Goal: Book appointment/travel/reservation

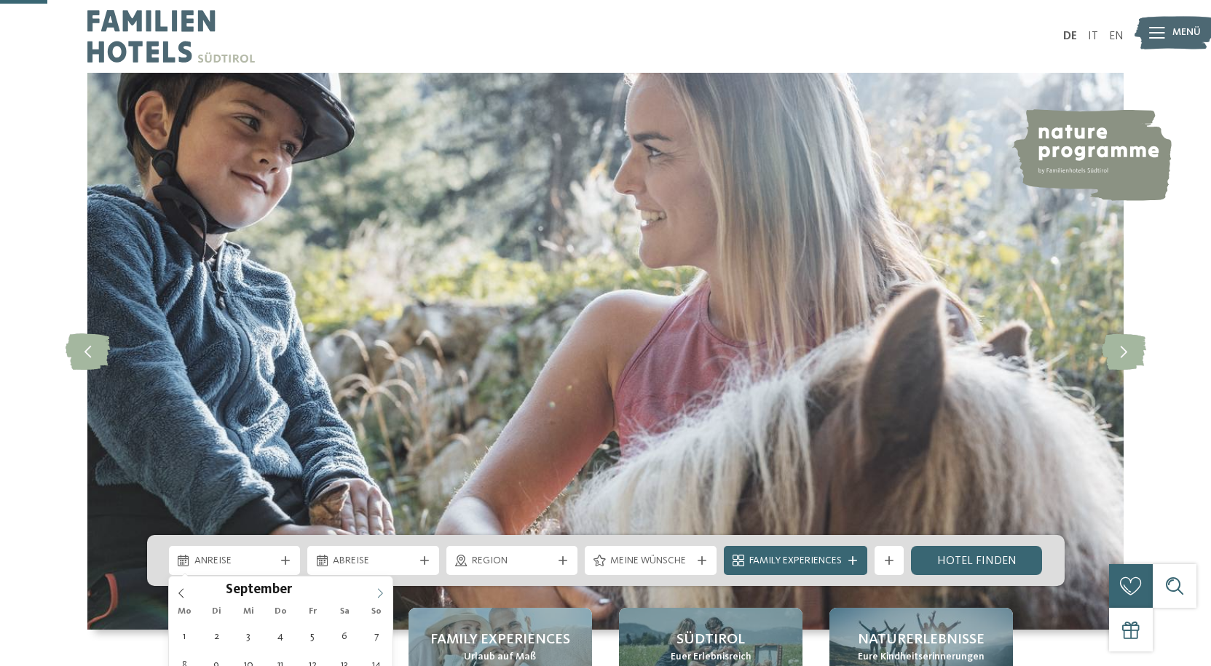
click at [386, 577] on span at bounding box center [380, 589] width 25 height 25
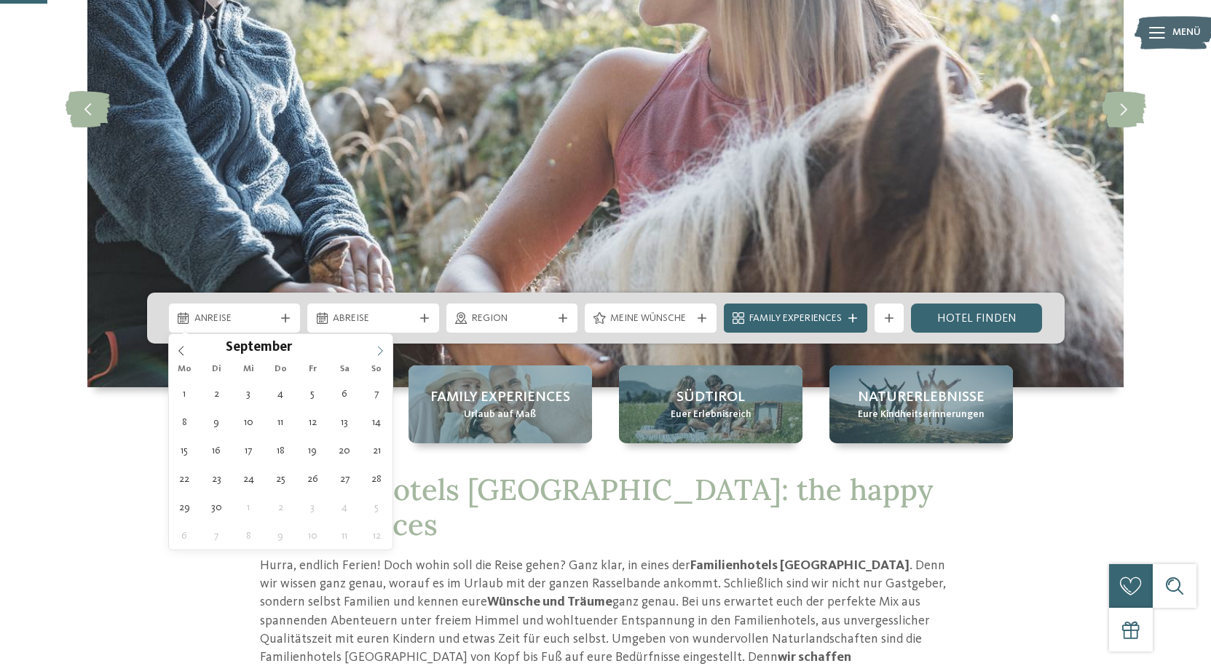
click at [384, 352] on icon at bounding box center [380, 351] width 10 height 10
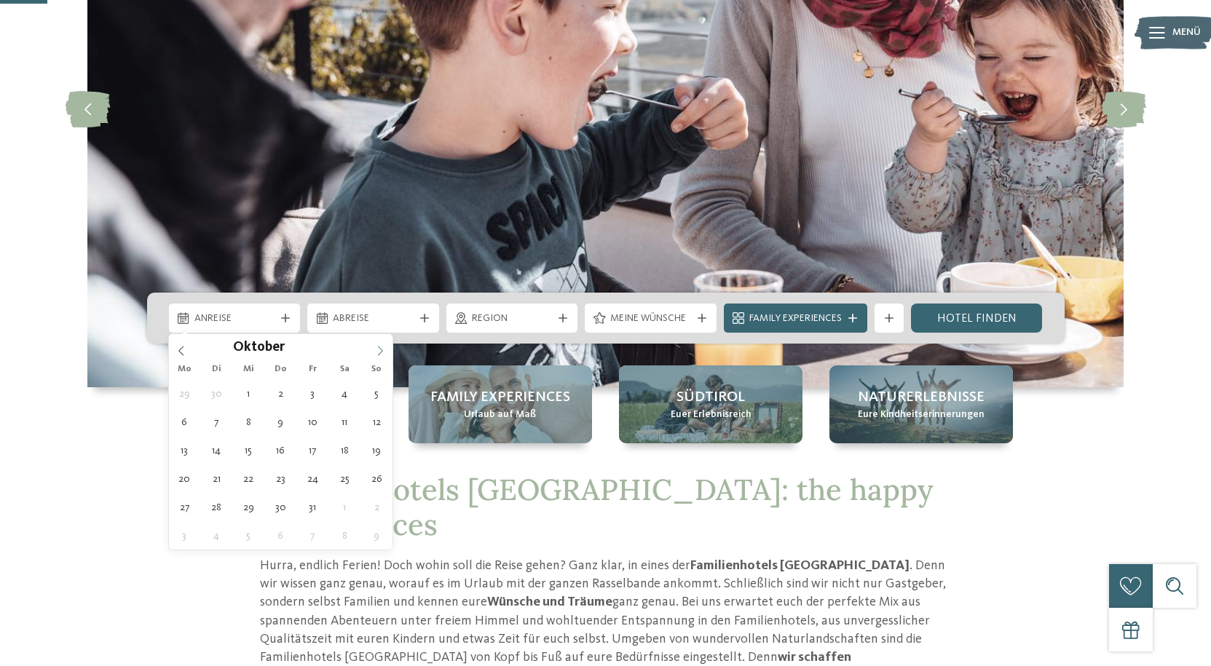
click at [381, 353] on icon at bounding box center [380, 351] width 10 height 10
click at [380, 353] on icon at bounding box center [380, 350] width 5 height 9
type input "****"
click at [380, 353] on icon at bounding box center [380, 350] width 5 height 9
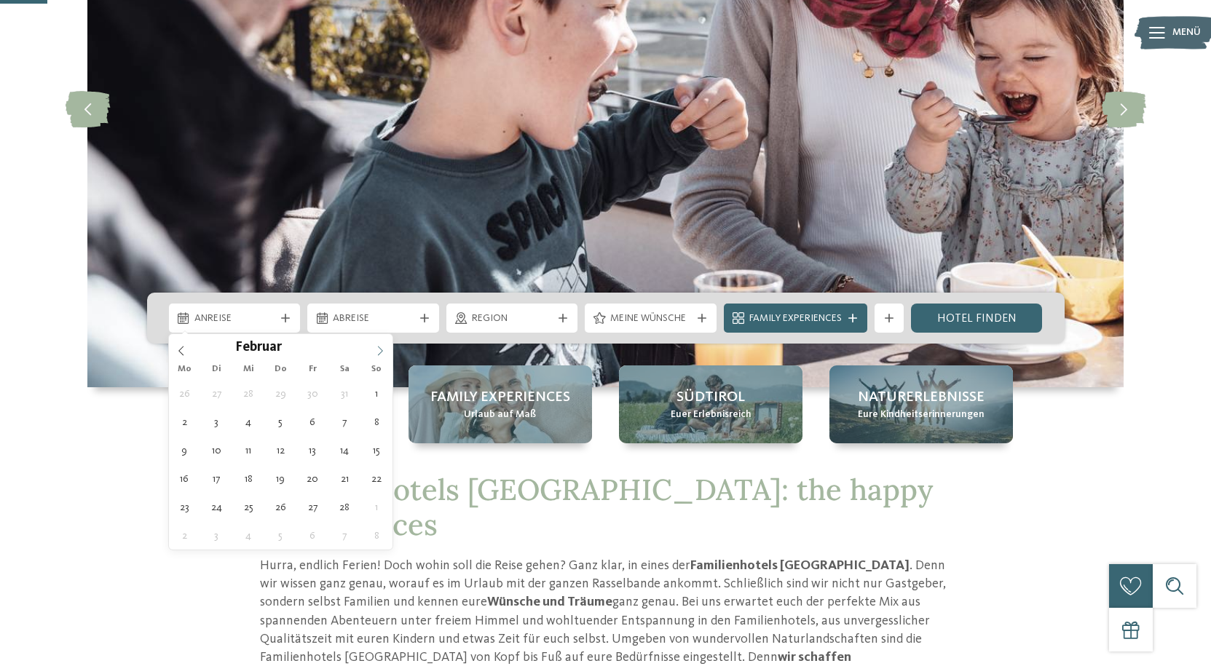
click at [382, 353] on icon at bounding box center [380, 351] width 10 height 10
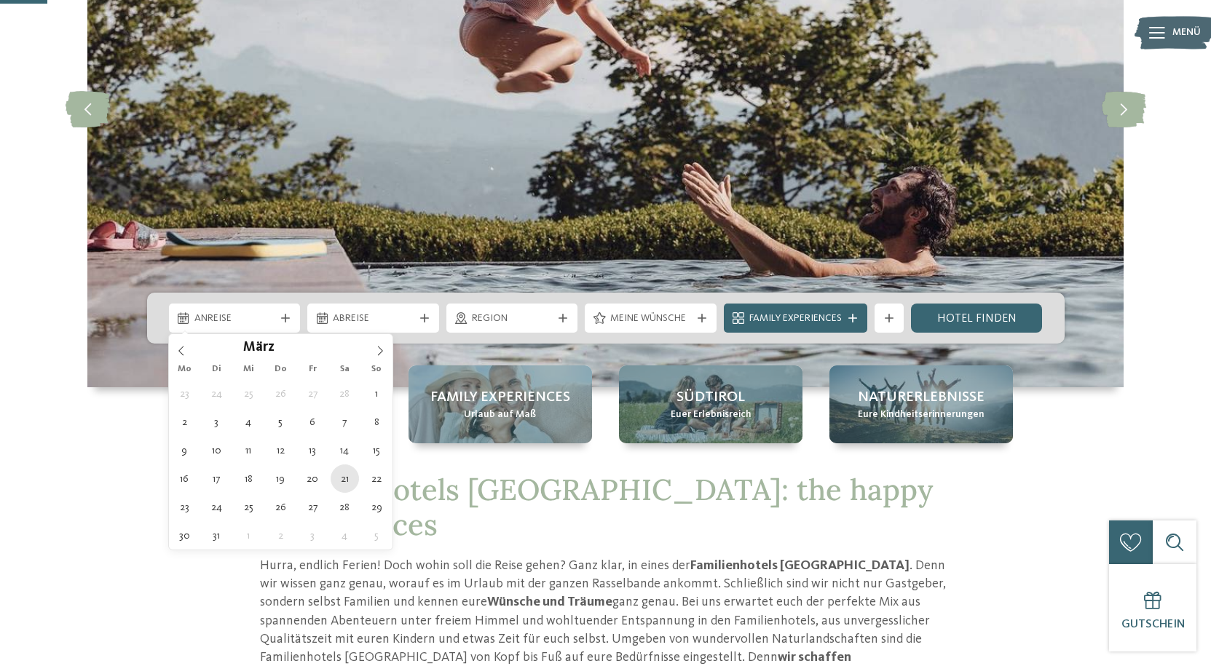
type div "[DATE]"
type input "****"
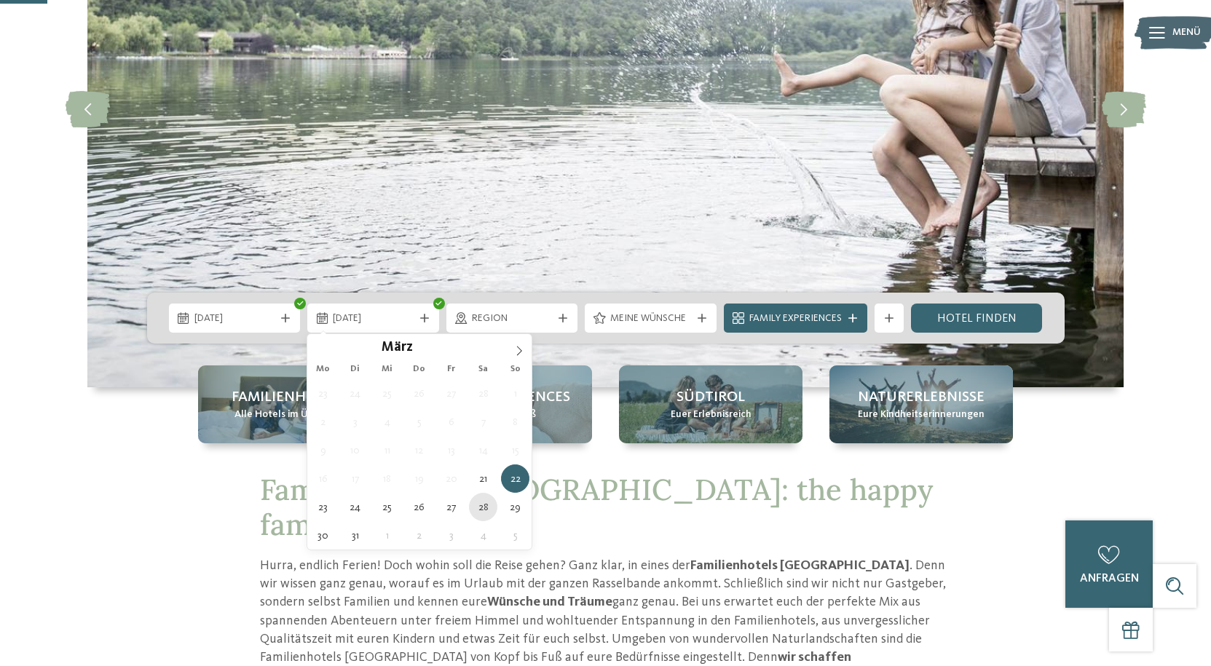
type div "[DATE]"
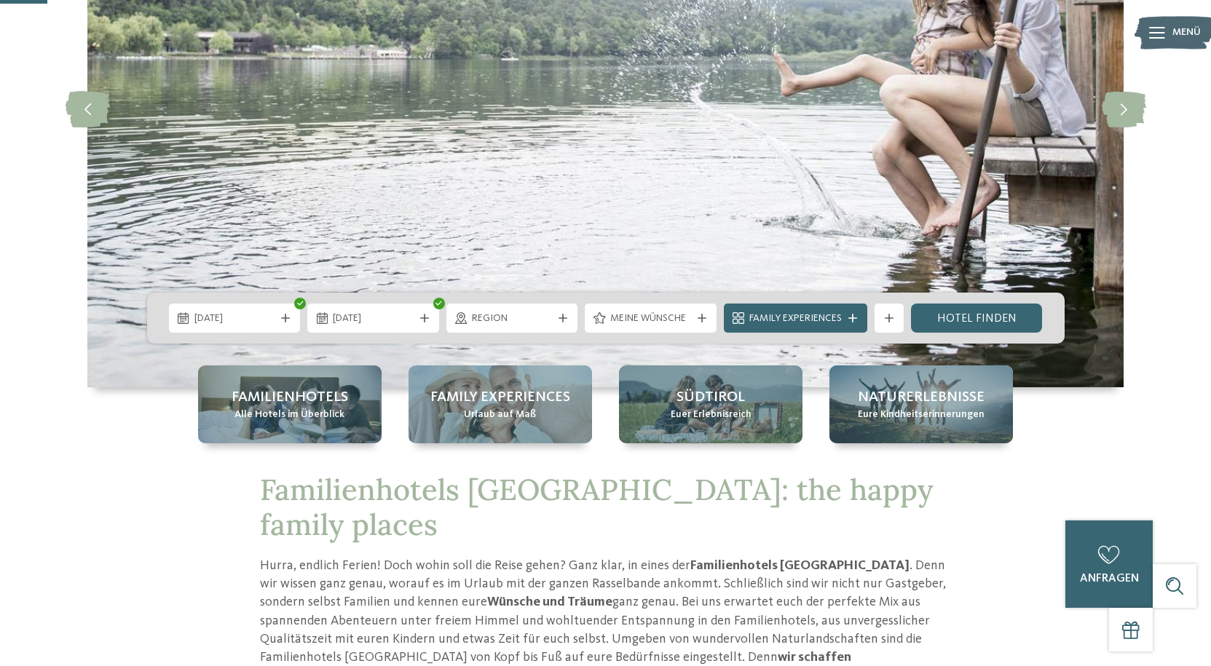
click at [560, 319] on icon at bounding box center [563, 318] width 9 height 9
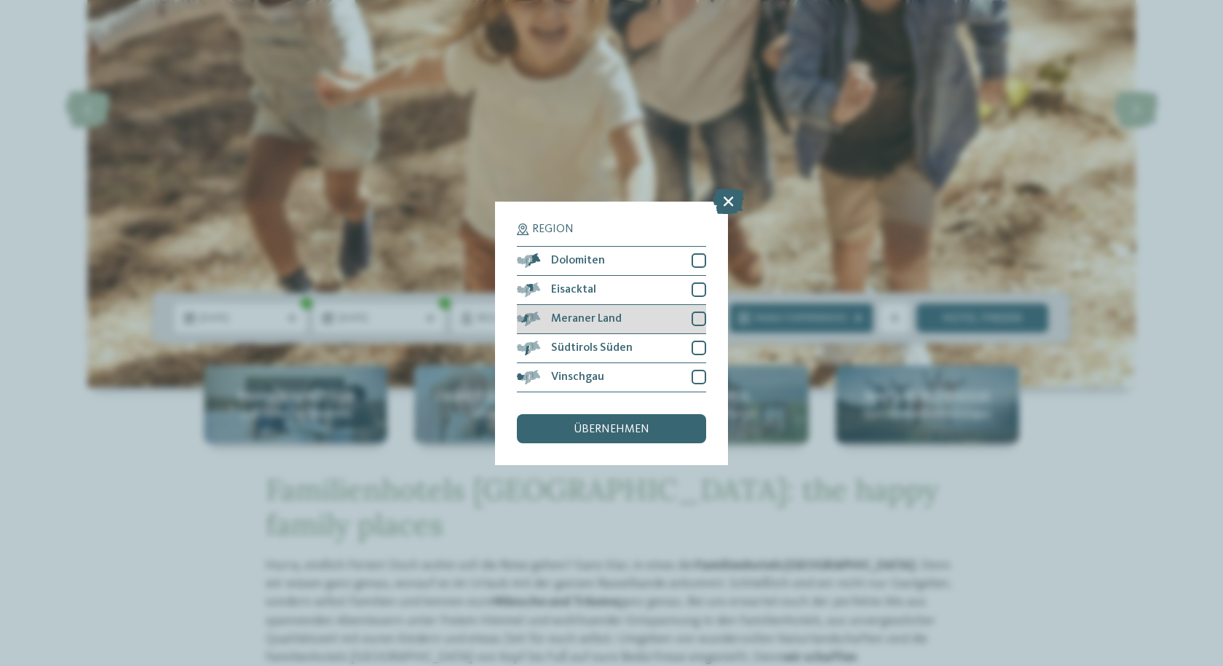
click at [698, 318] on div at bounding box center [699, 319] width 15 height 15
click at [617, 432] on span "übernehmen" at bounding box center [612, 430] width 76 height 12
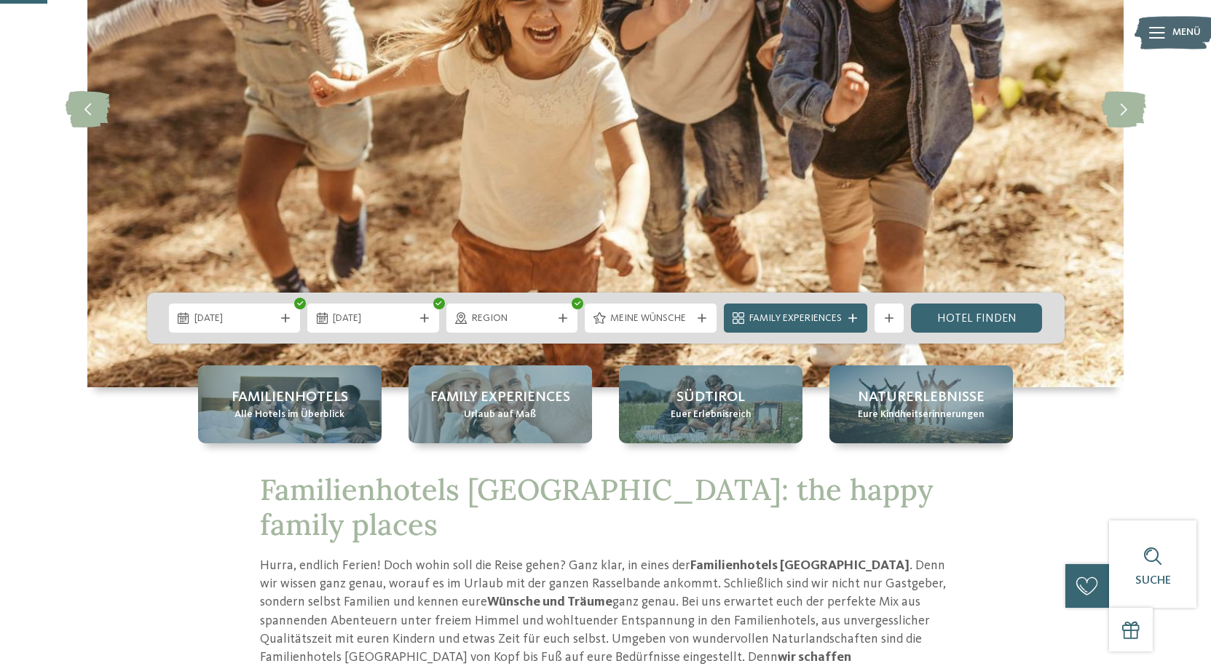
click at [688, 318] on span "Meine Wünsche" at bounding box center [650, 319] width 81 height 15
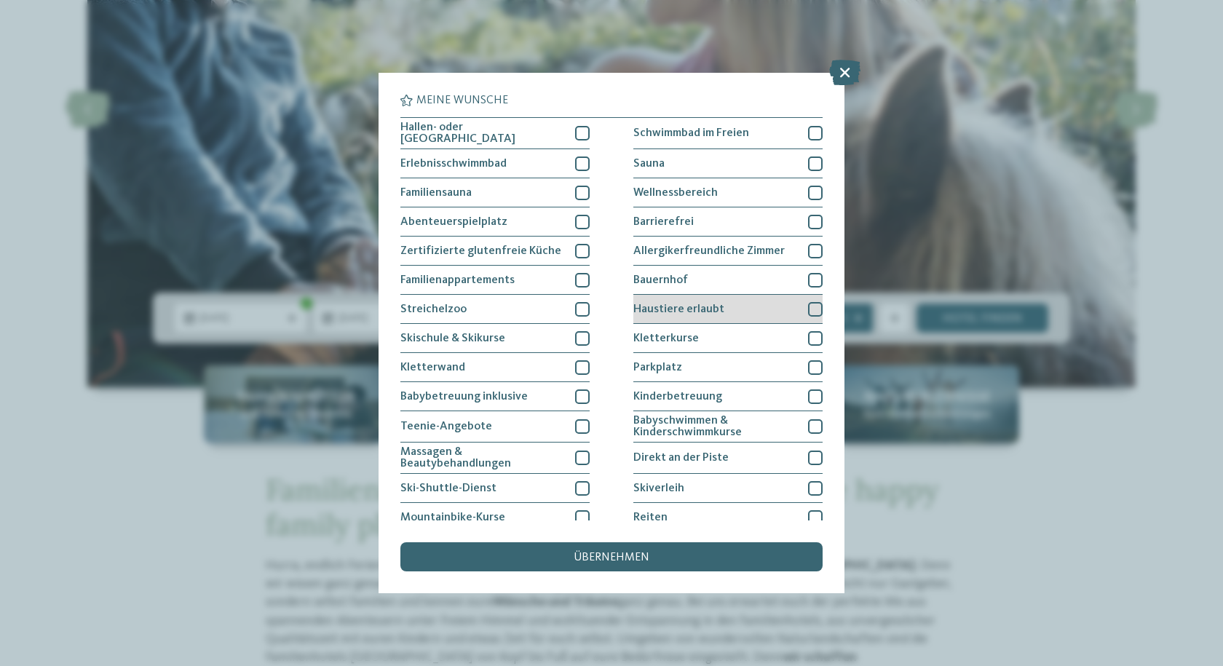
click at [808, 310] on div at bounding box center [815, 309] width 15 height 15
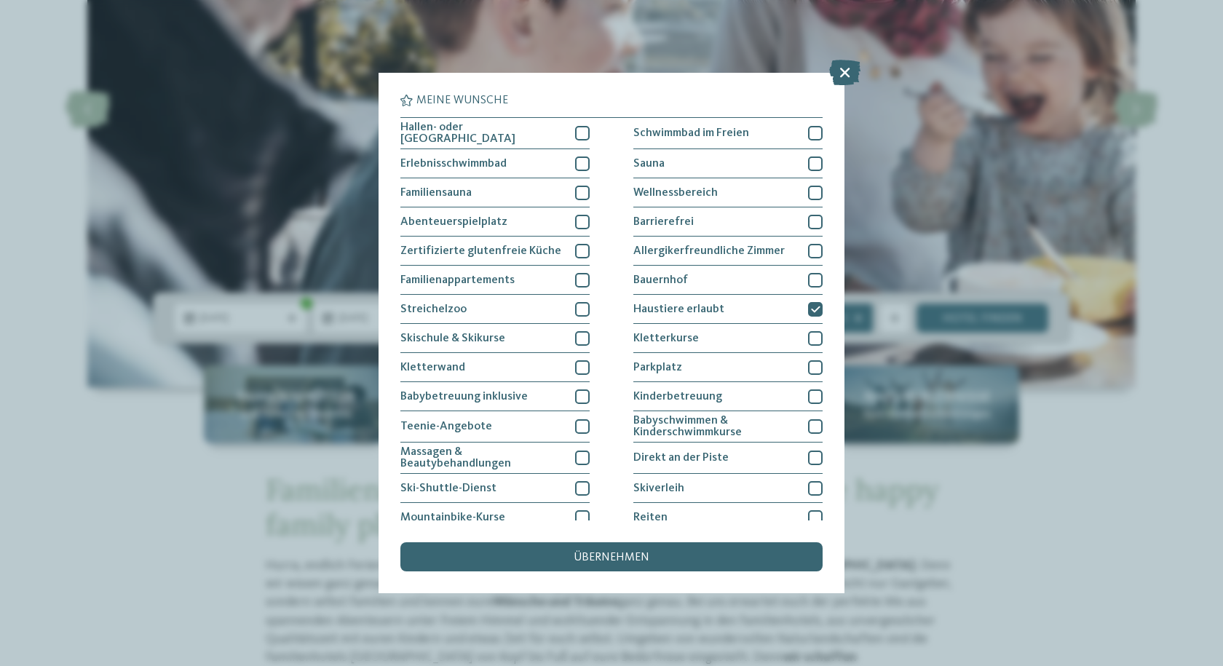
click at [622, 559] on span "übernehmen" at bounding box center [612, 558] width 76 height 12
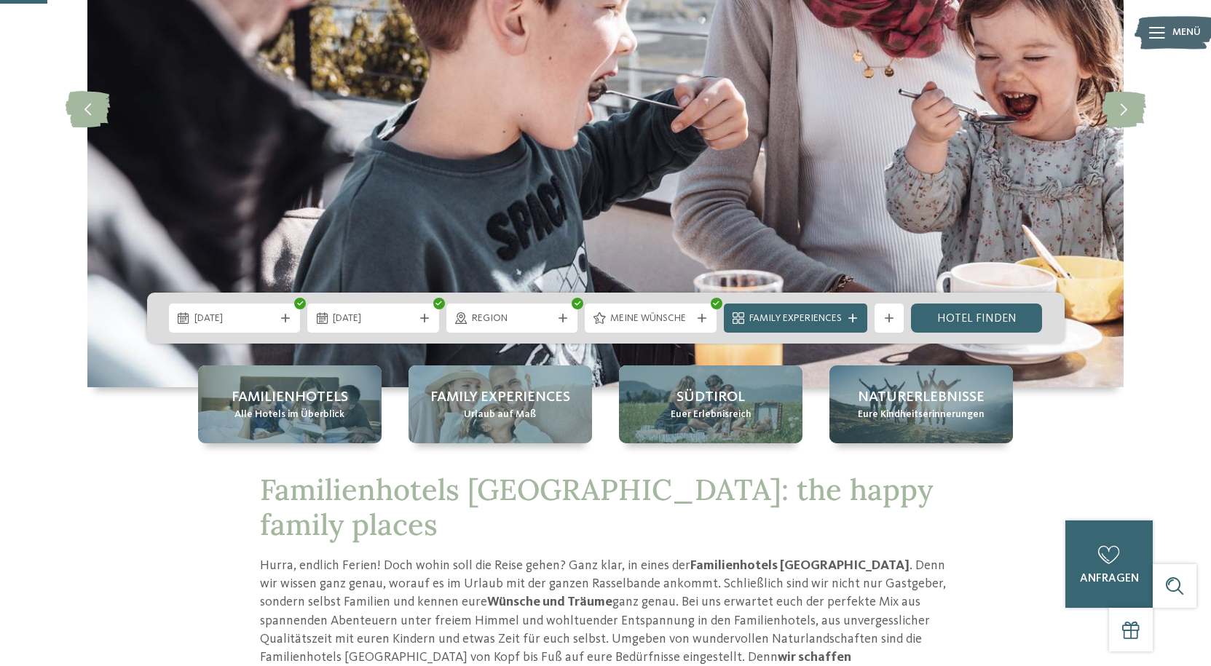
click at [562, 319] on icon at bounding box center [563, 318] width 9 height 9
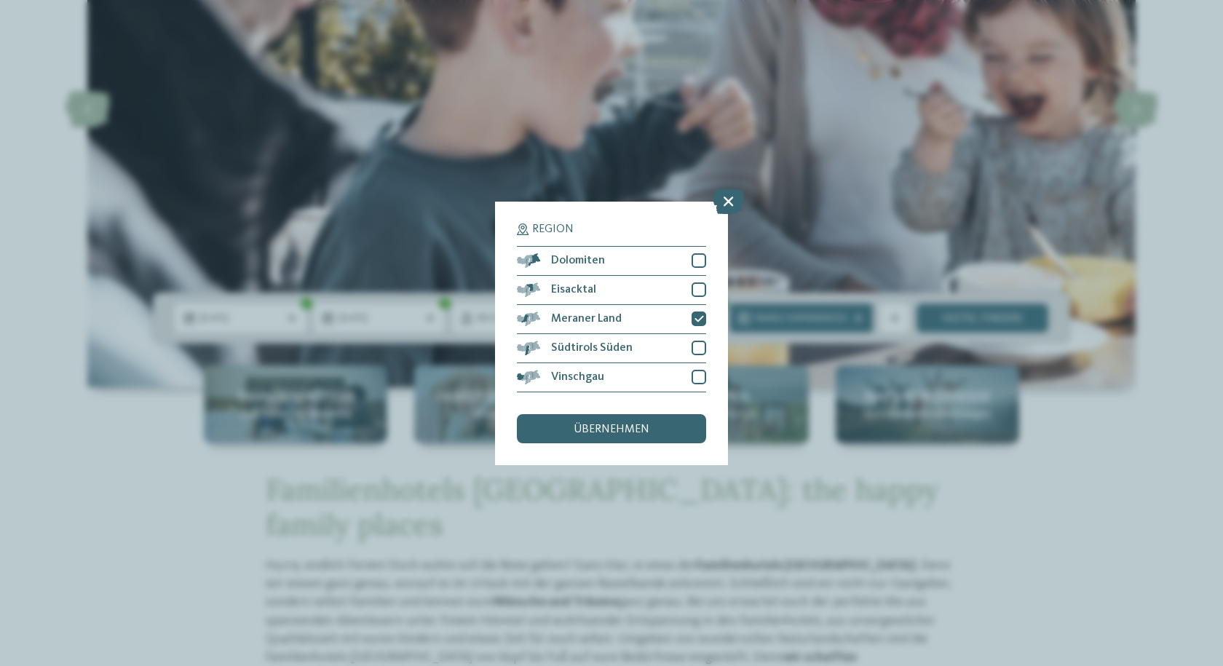
click at [590, 431] on span "übernehmen" at bounding box center [612, 430] width 76 height 12
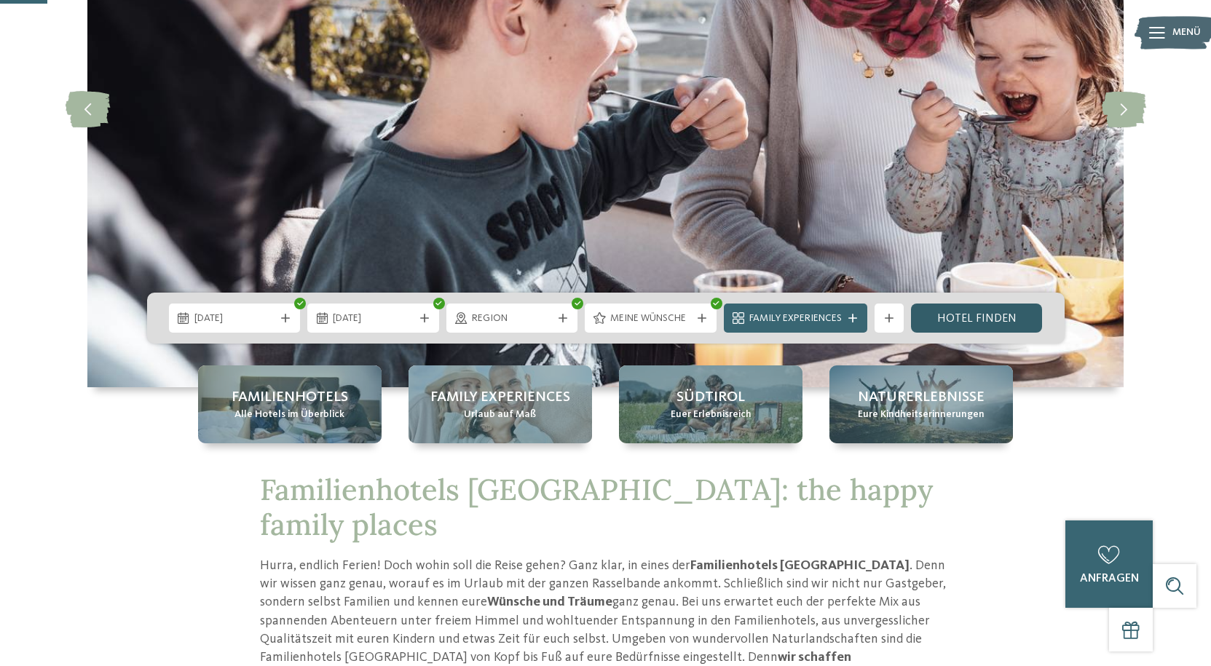
click at [939, 318] on link "Hotel finden" at bounding box center [977, 318] width 132 height 29
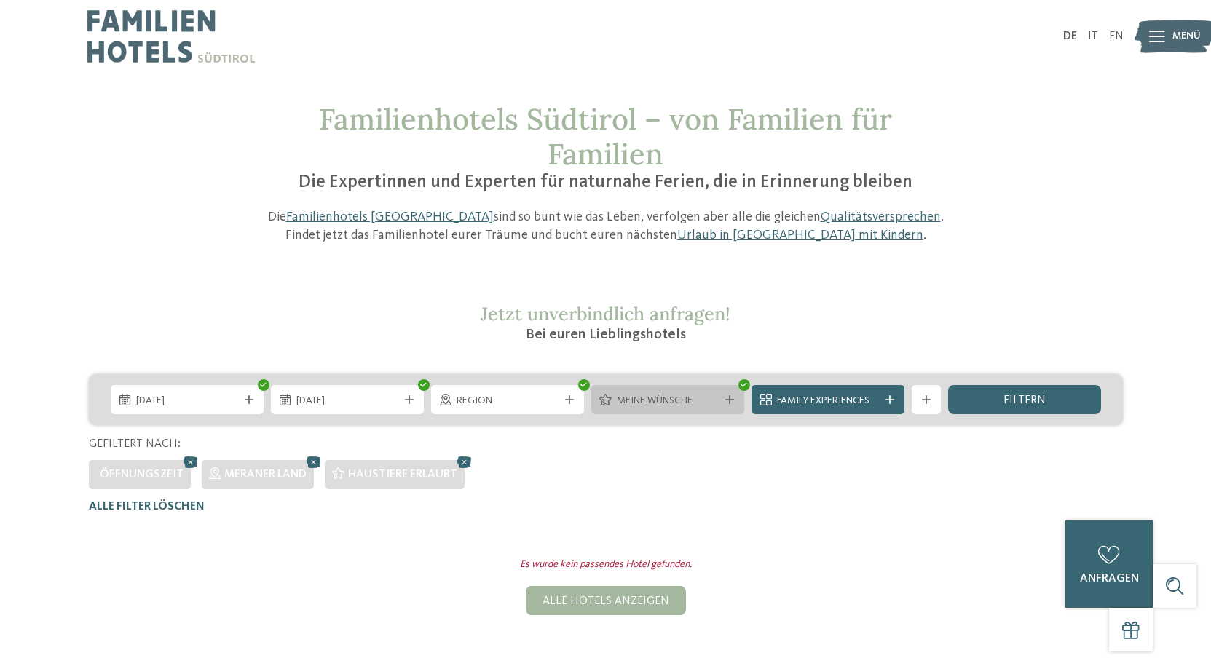
click at [729, 411] on div "Meine Wünsche" at bounding box center [667, 399] width 153 height 29
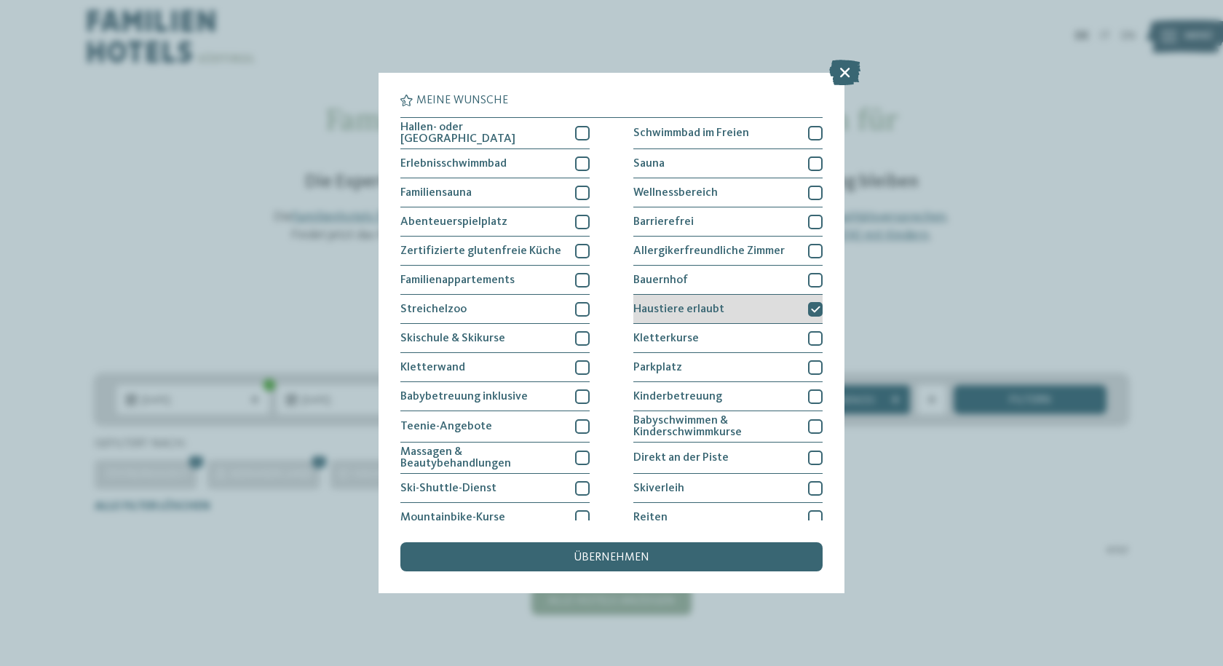
click at [811, 305] on icon at bounding box center [815, 309] width 9 height 9
click at [582, 559] on span "übernehmen" at bounding box center [612, 558] width 76 height 12
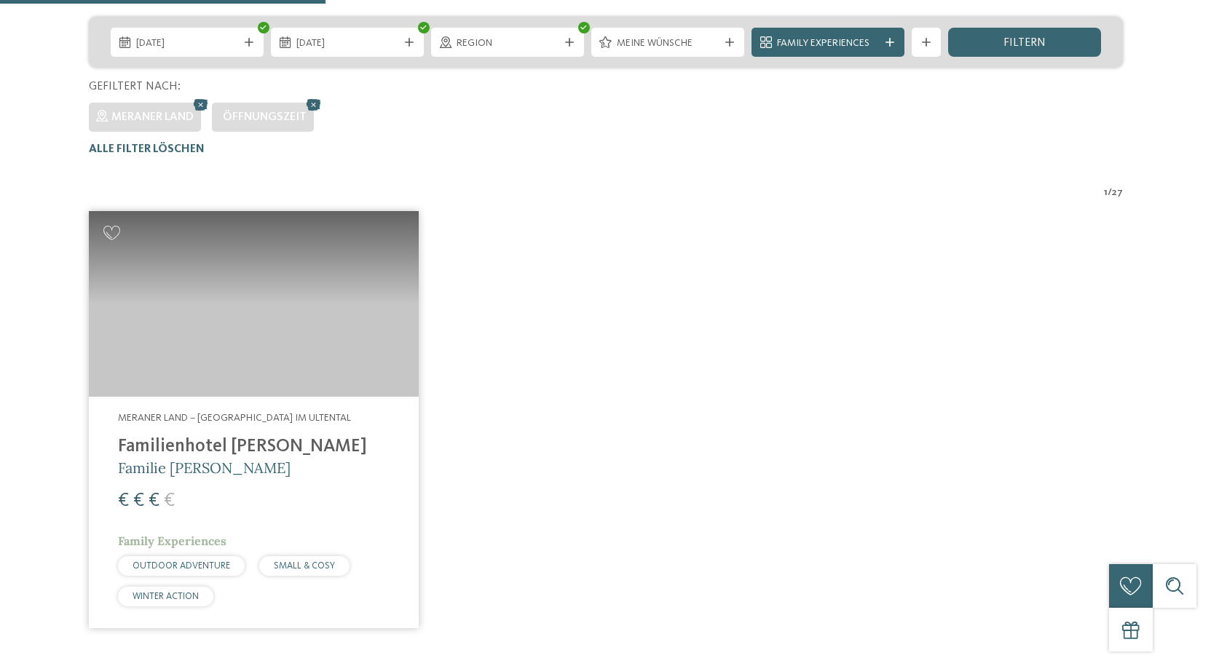
scroll to position [467, 0]
